Goal: Information Seeking & Learning: Learn about a topic

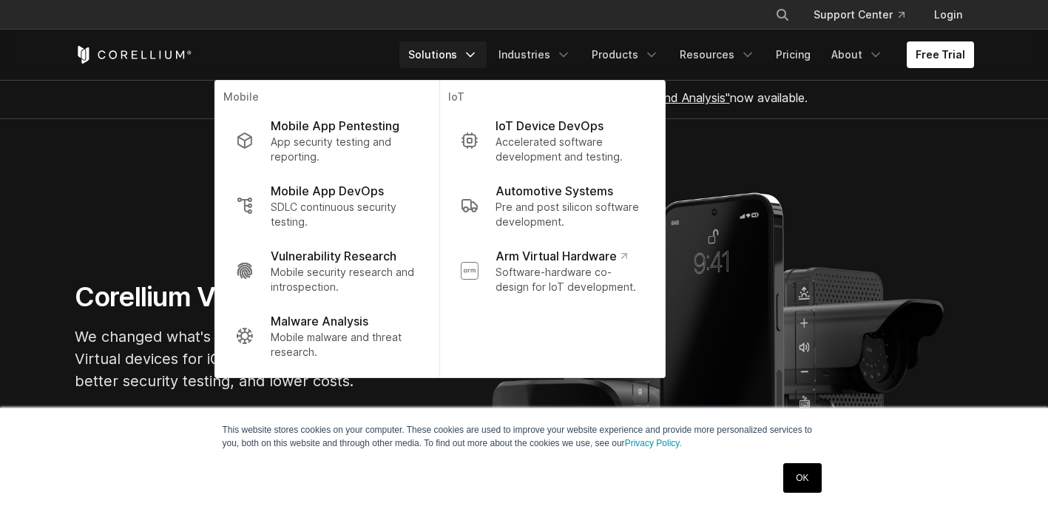
click at [478, 57] on icon "Navigation Menu" at bounding box center [470, 54] width 15 height 15
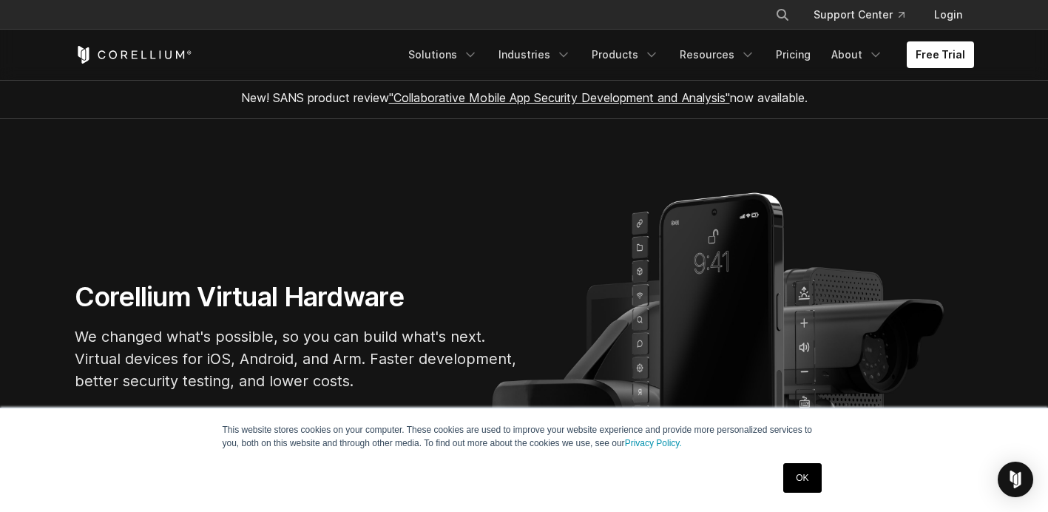
click at [478, 57] on icon "Navigation Menu" at bounding box center [470, 54] width 15 height 15
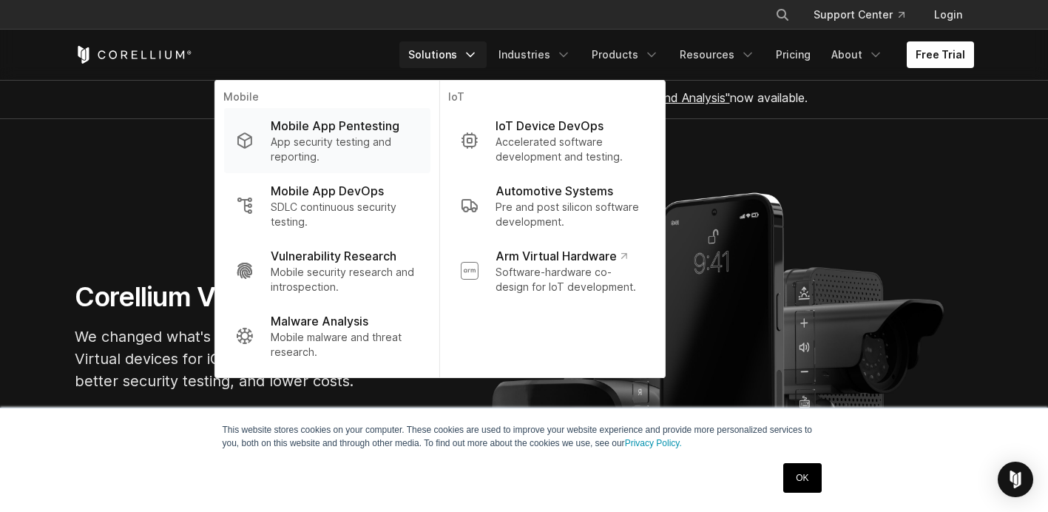
click at [292, 120] on p "Mobile App Pentesting" at bounding box center [335, 126] width 129 height 18
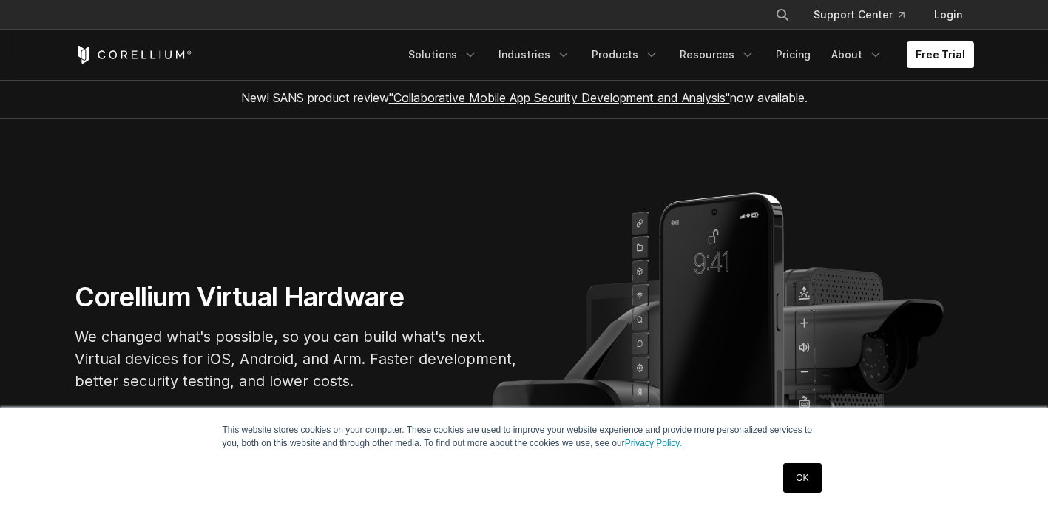
click at [493, 96] on link ""Collaborative Mobile App Security Development and Analysis"" at bounding box center [559, 97] width 341 height 15
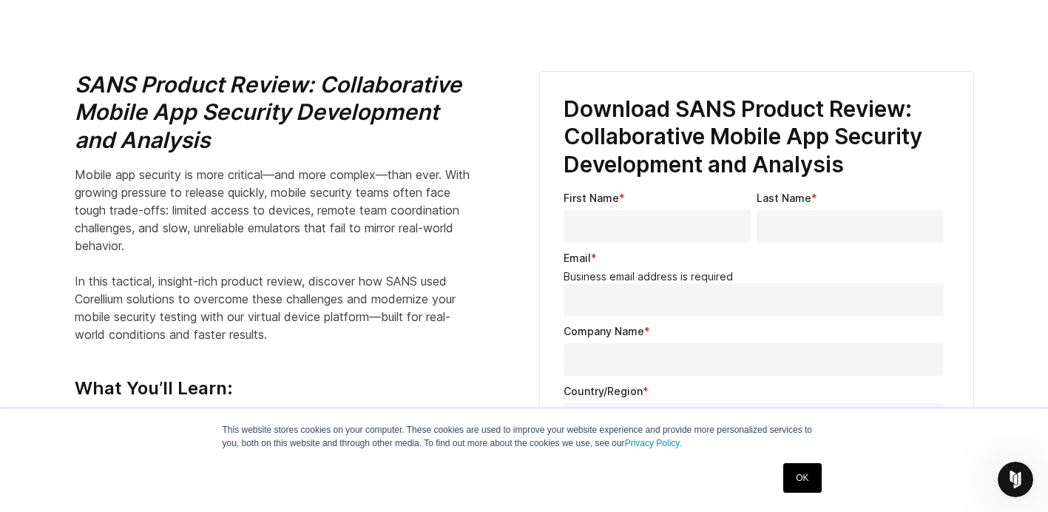
scroll to position [535, 0]
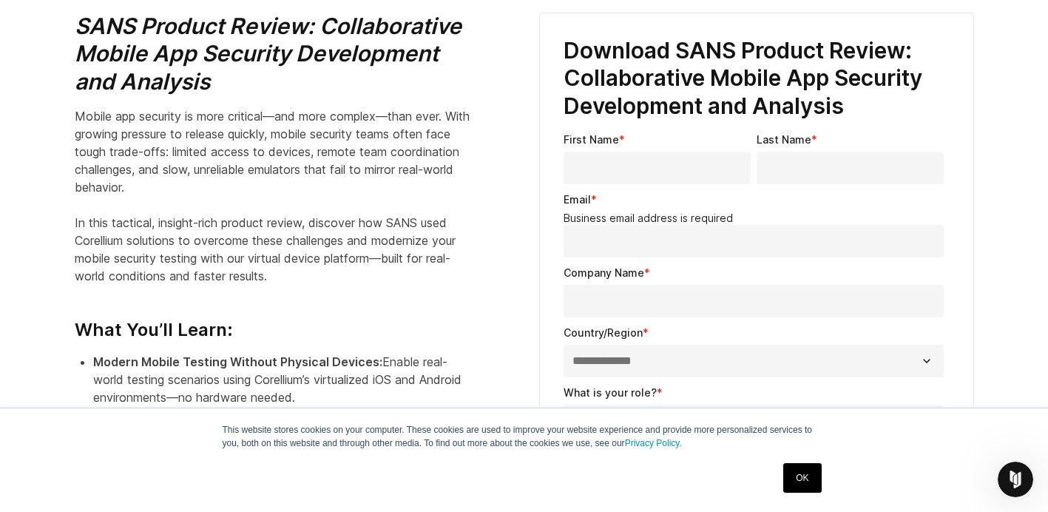
click at [627, 193] on div "Email * Business email address is required" at bounding box center [757, 225] width 386 height 66
click at [641, 145] on div "First Name *" at bounding box center [660, 158] width 193 height 53
click at [647, 140] on div "First Name *" at bounding box center [660, 158] width 193 height 53
click at [829, 141] on div "Last Name *" at bounding box center [853, 158] width 193 height 53
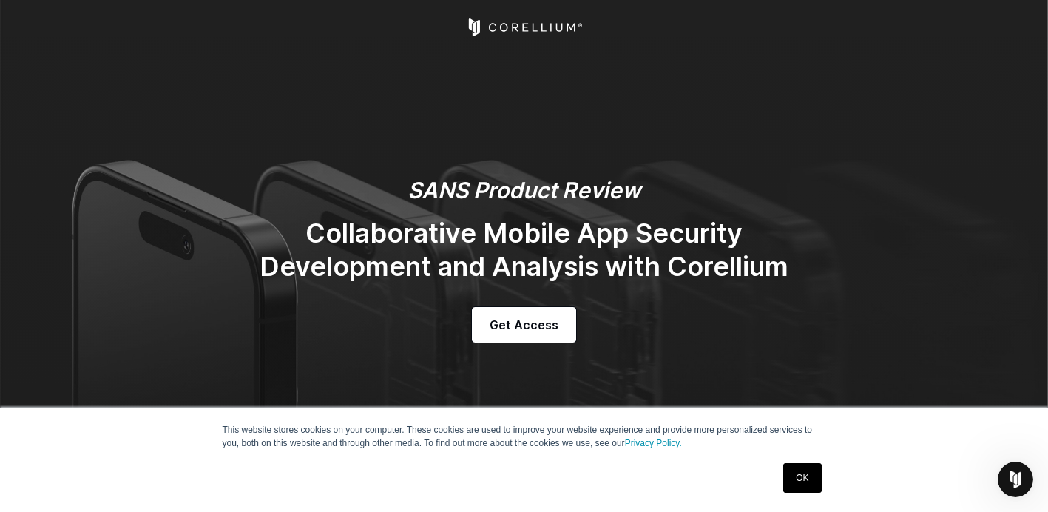
scroll to position [0, 0]
click at [513, 24] on icon "Corellium Home" at bounding box center [524, 28] width 118 height 18
